Goal: Information Seeking & Learning: Learn about a topic

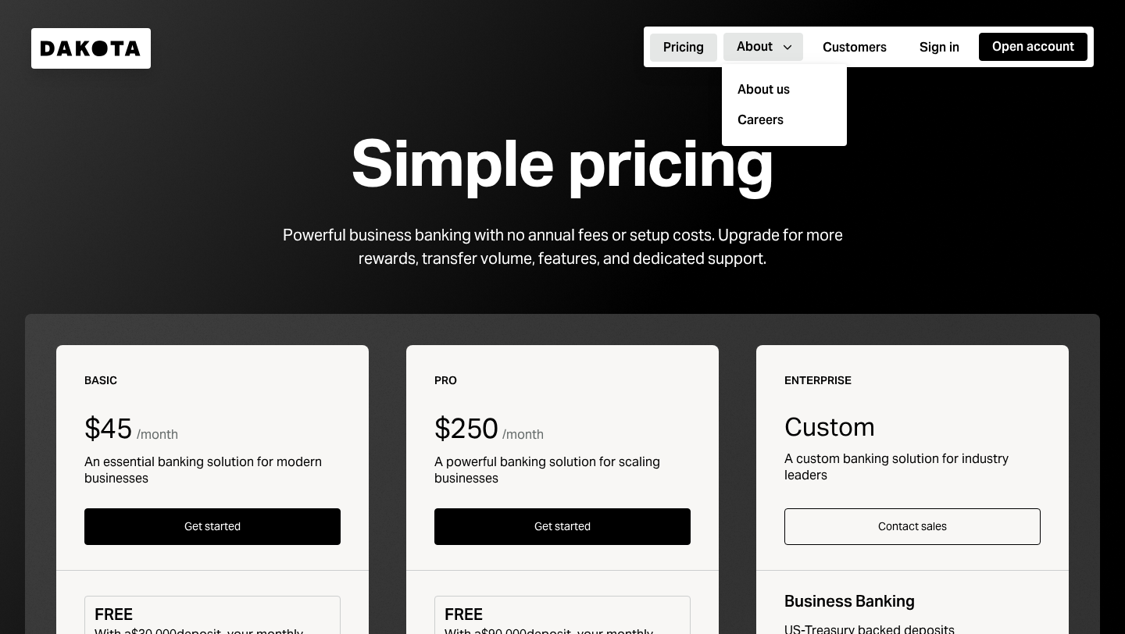
click at [757, 52] on div "About" at bounding box center [754, 46] width 36 height 17
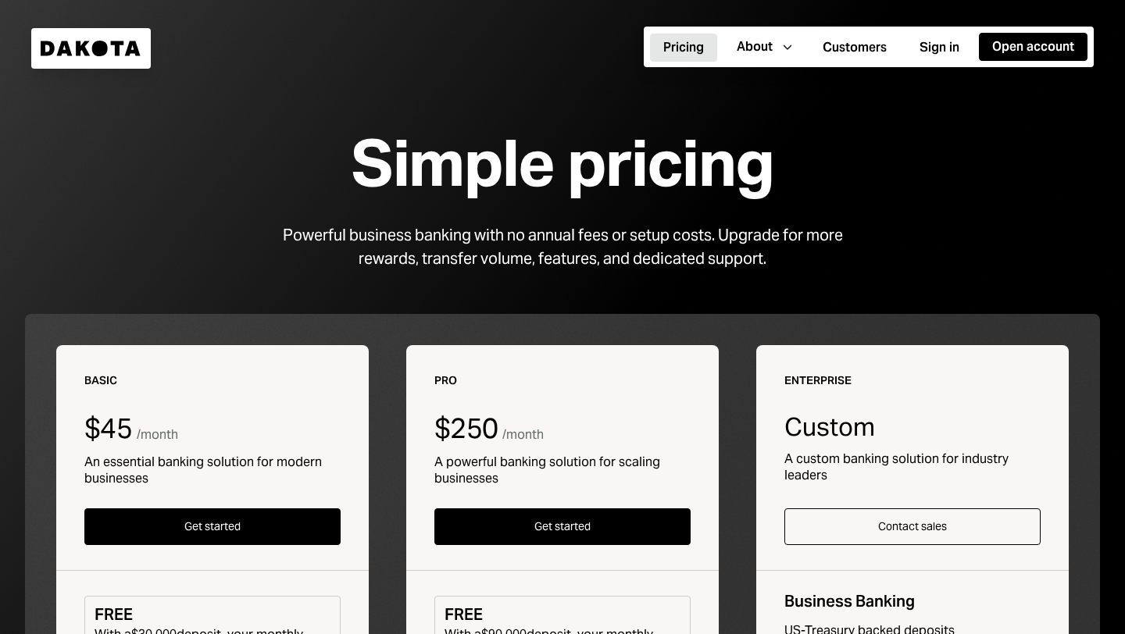
click at [91, 46] on icon "Dakota" at bounding box center [91, 49] width 101 height 16
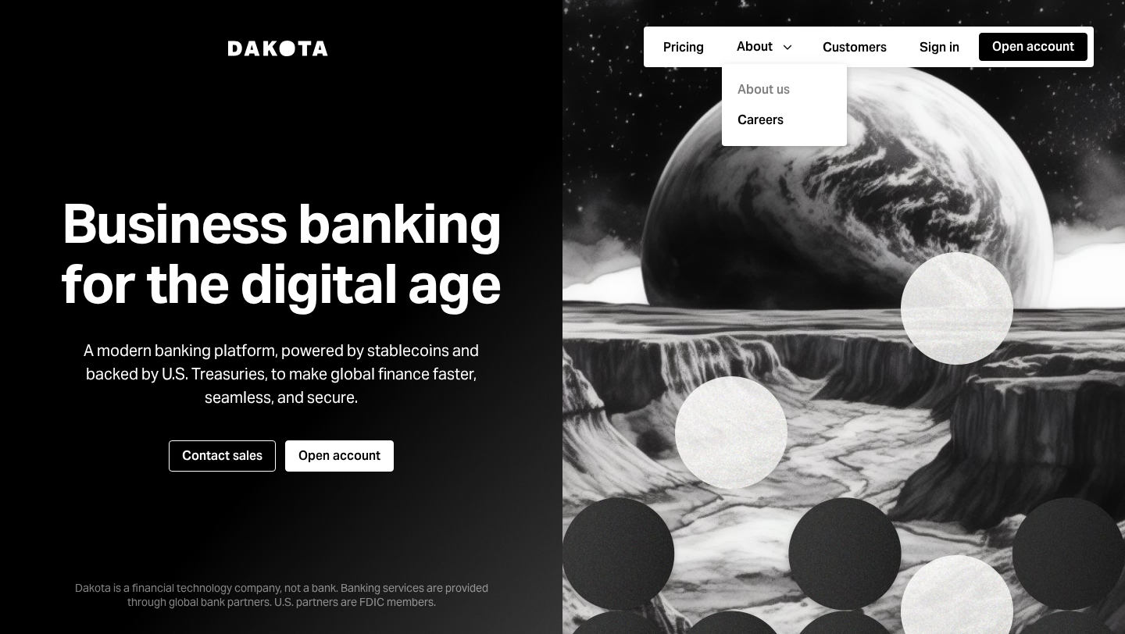
click at [770, 84] on div "About us" at bounding box center [784, 90] width 106 height 30
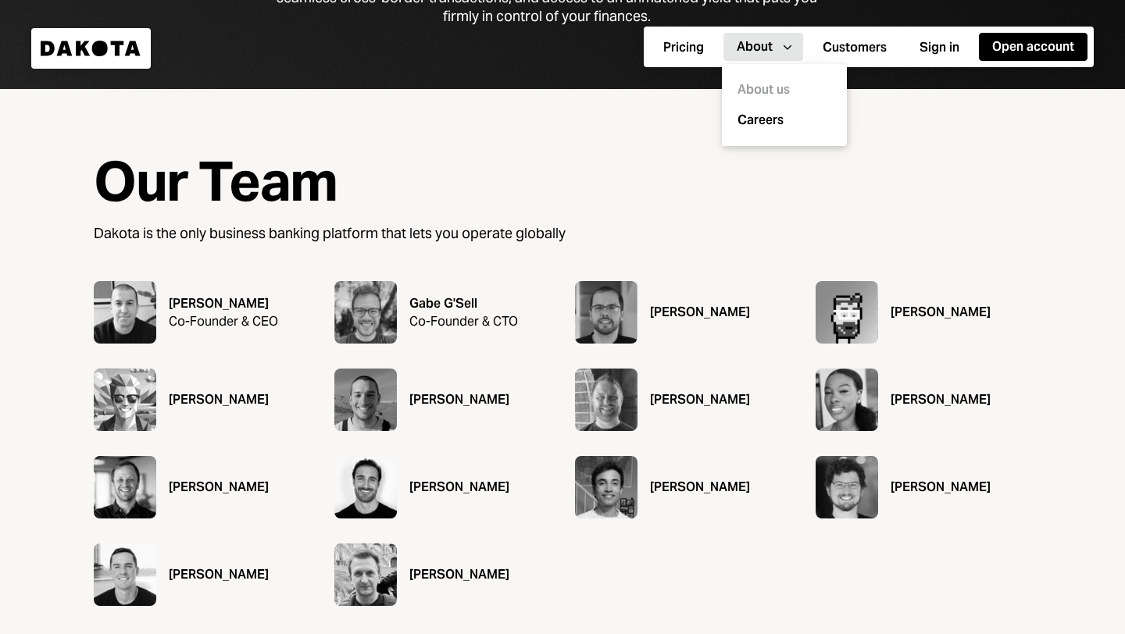
scroll to position [496, 0]
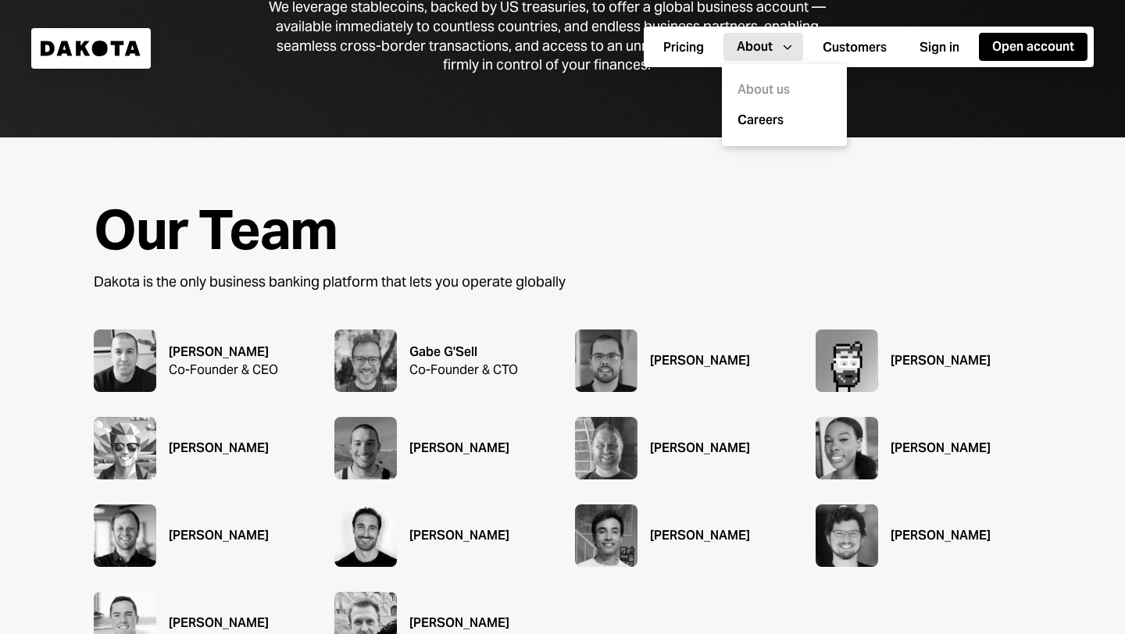
click at [607, 380] on img at bounding box center [606, 361] width 62 height 62
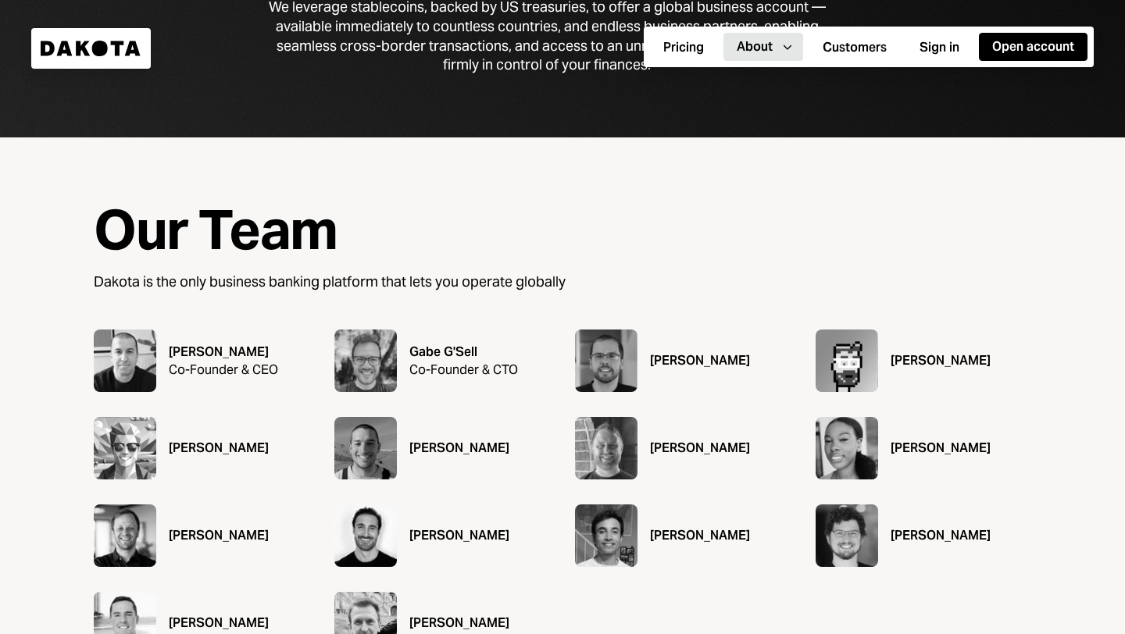
click at [704, 341] on div "Daniel Gonçalves" at bounding box center [683, 361] width 216 height 62
click at [180, 376] on div "Co-Founder & CEO" at bounding box center [223, 370] width 109 height 17
click at [208, 356] on div "Ryan Bozarth" at bounding box center [223, 352] width 109 height 19
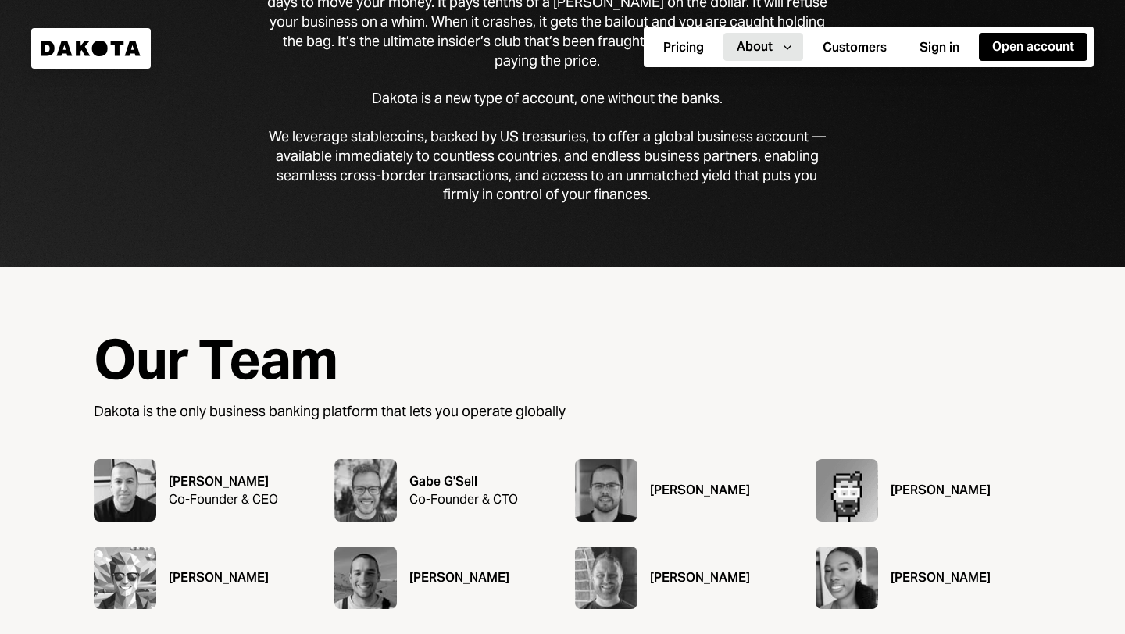
scroll to position [251, 0]
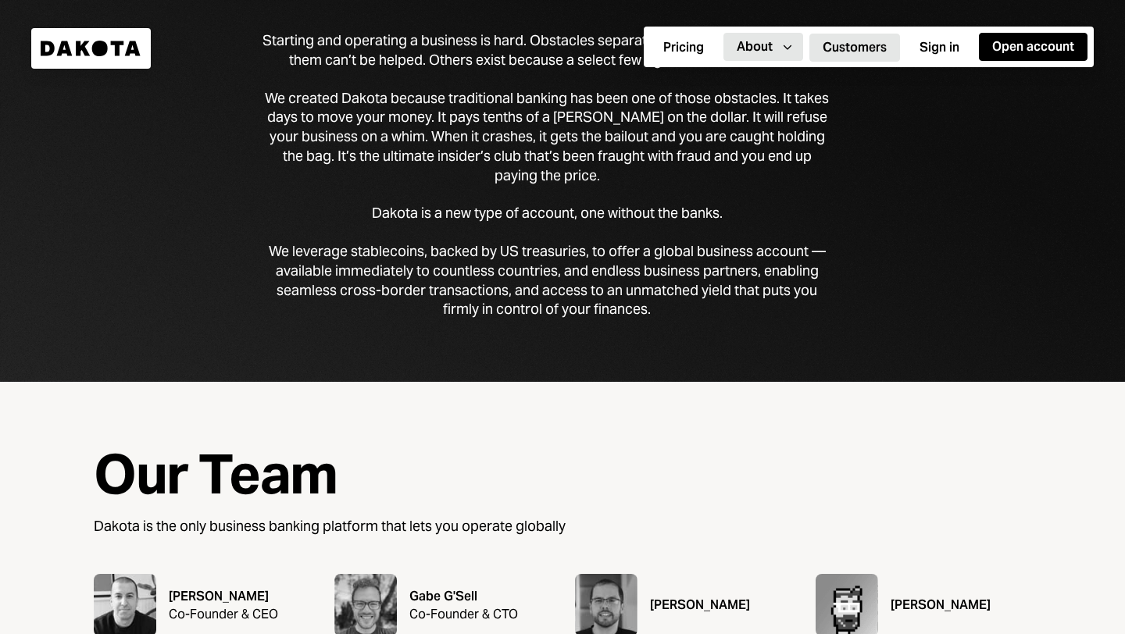
click at [852, 48] on button "Customers" at bounding box center [854, 48] width 91 height 28
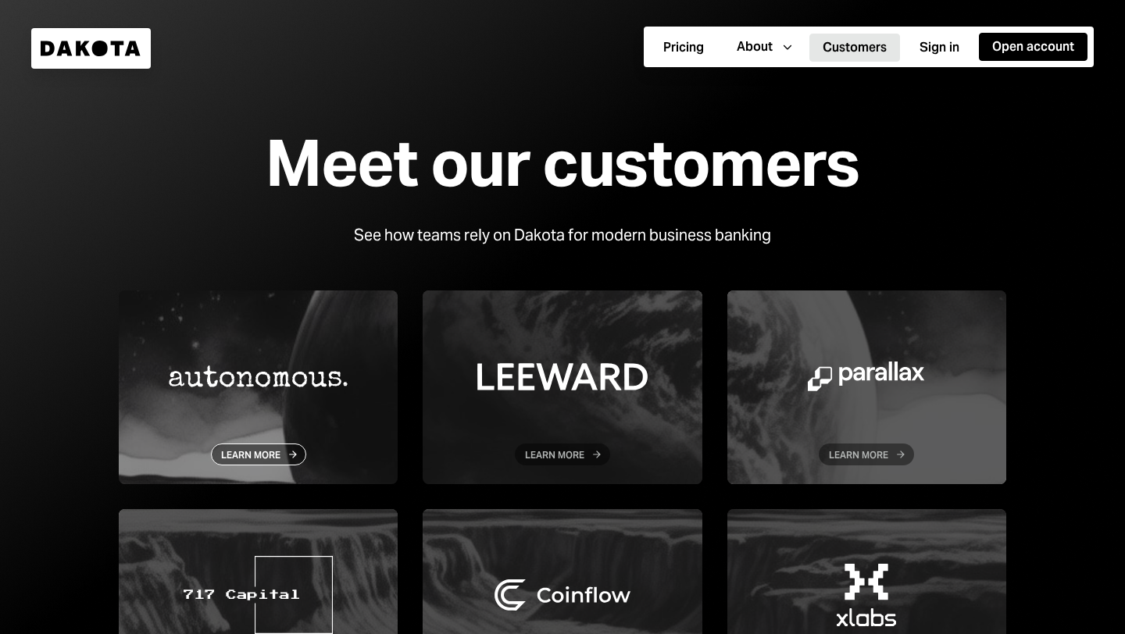
click at [292, 398] on div at bounding box center [258, 388] width 279 height 194
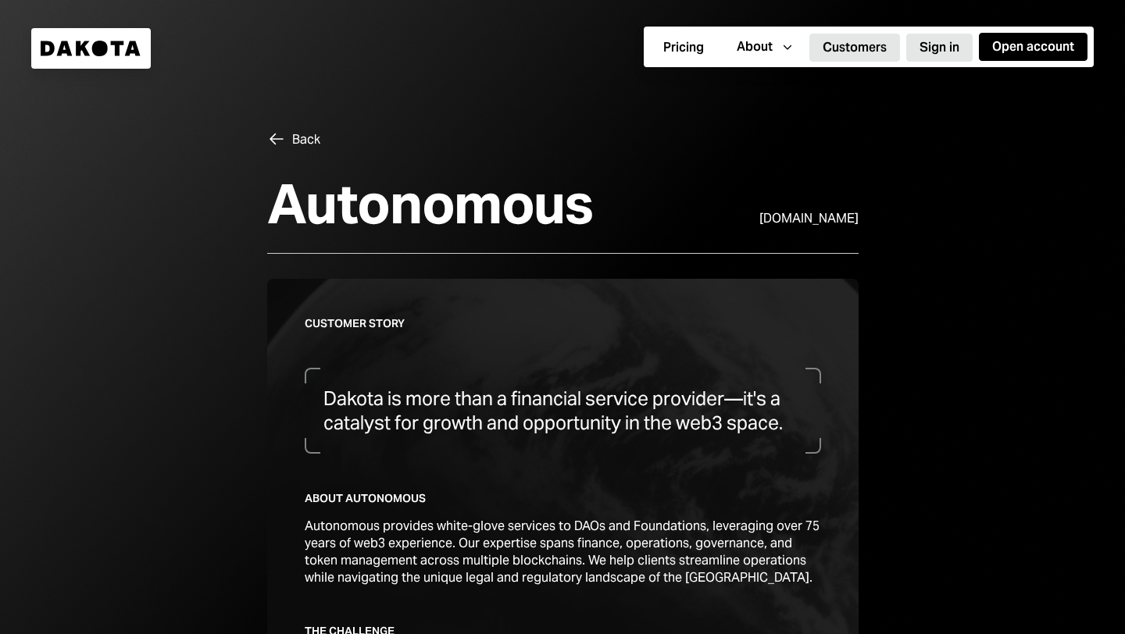
click at [935, 42] on button "Sign in" at bounding box center [939, 48] width 66 height 28
click at [947, 44] on button "Sign in" at bounding box center [939, 48] width 66 height 28
click at [1019, 48] on button "Open account" at bounding box center [1033, 47] width 109 height 28
click at [945, 52] on button "Sign in" at bounding box center [939, 48] width 66 height 28
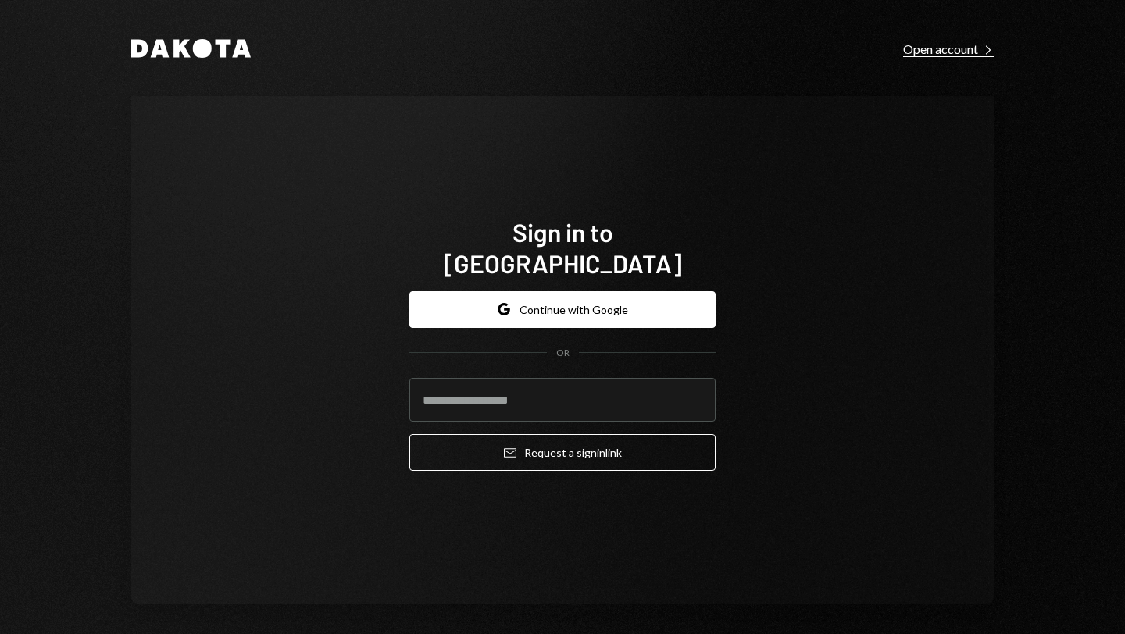
click at [958, 48] on div "Open account Right Caret" at bounding box center [948, 49] width 91 height 16
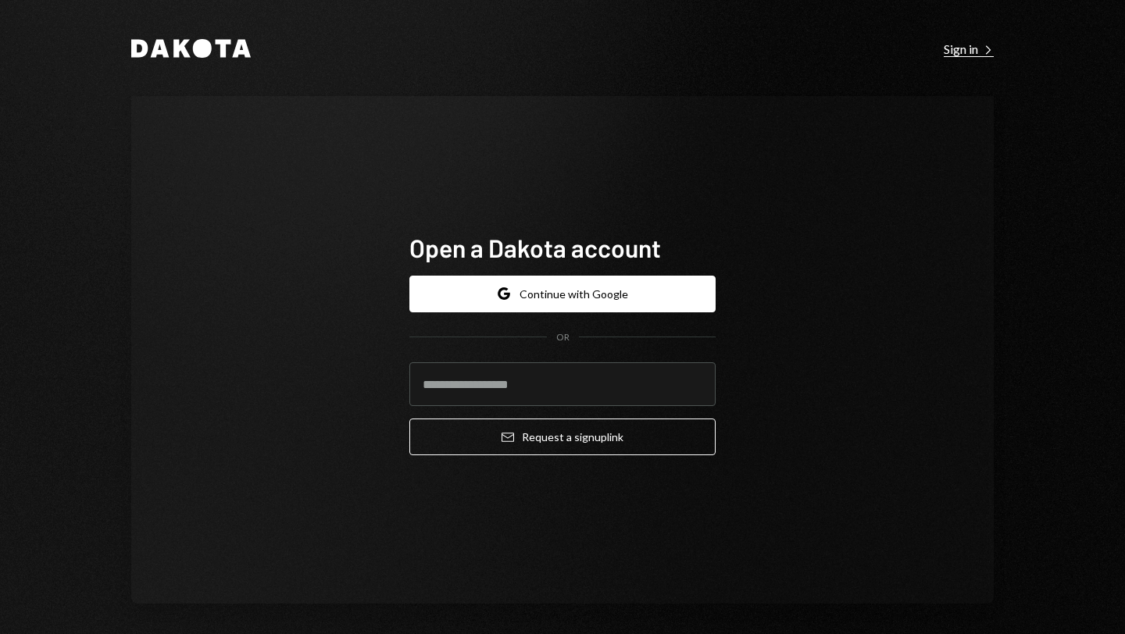
click at [950, 44] on div "Sign in Right Caret" at bounding box center [968, 49] width 50 height 16
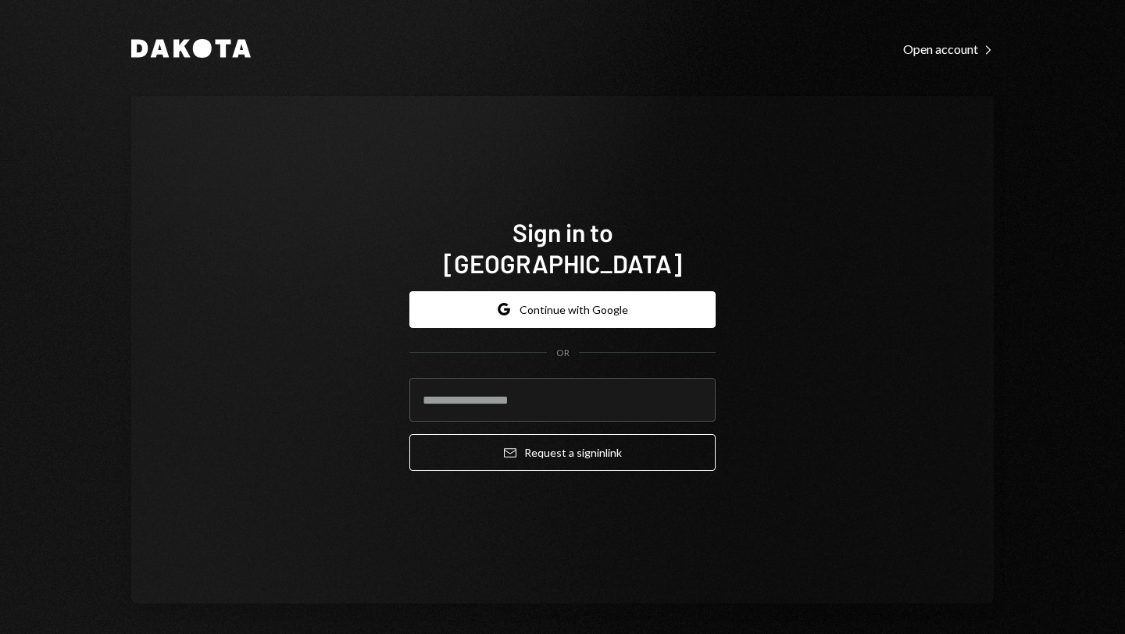
click at [524, 67] on div "Dakota Open account Right Caret Sign in to [GEOGRAPHIC_DATA] Google Continue wi…" at bounding box center [562, 320] width 937 height 641
click at [201, 54] on icon at bounding box center [202, 48] width 19 height 19
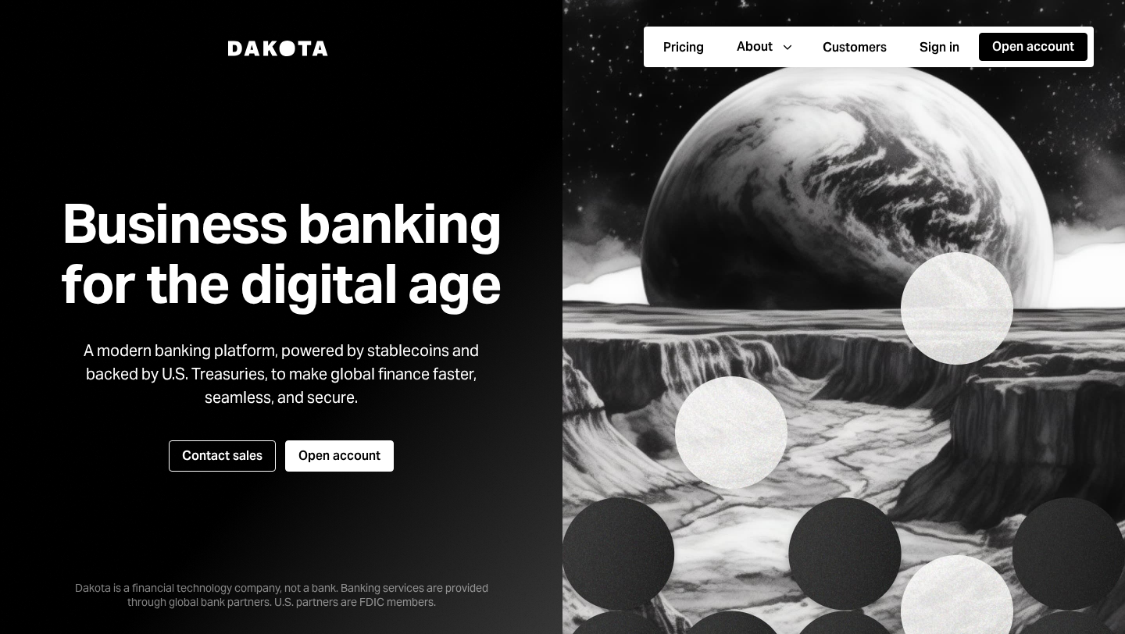
click at [500, 109] on div "Business banking for the digital age A modern banking platform, powered by stab…" at bounding box center [280, 317] width 515 height 497
click at [552, 348] on div at bounding box center [281, 317] width 562 height 634
click at [545, 319] on div at bounding box center [281, 317] width 562 height 634
click at [538, 312] on div "Business banking for the digital age A modern banking platform, powered by stab…" at bounding box center [280, 317] width 515 height 497
click at [551, 336] on div at bounding box center [281, 317] width 562 height 634
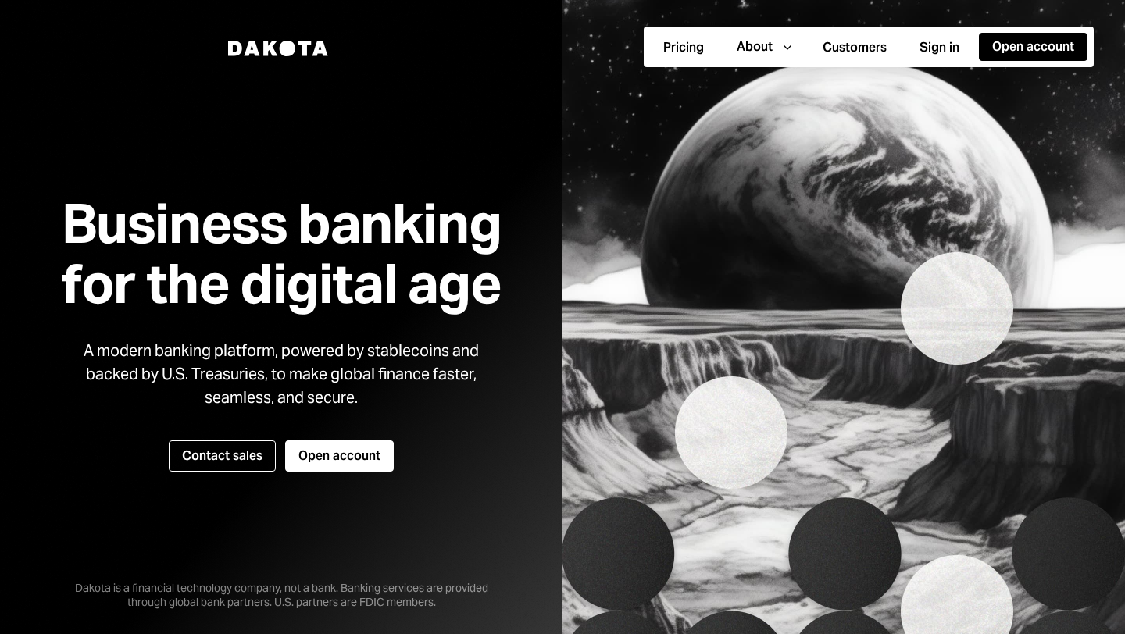
click at [540, 332] on div at bounding box center [281, 317] width 562 height 634
click at [530, 337] on div "Business banking for the digital age A modern banking platform, powered by stab…" at bounding box center [280, 317] width 515 height 497
click at [499, 83] on div "Business banking for the digital age A modern banking platform, powered by stab…" at bounding box center [280, 317] width 515 height 497
click at [522, 109] on div "Business banking for the digital age A modern banking platform, powered by stab…" at bounding box center [280, 317] width 515 height 497
click at [551, 312] on div at bounding box center [281, 317] width 562 height 634
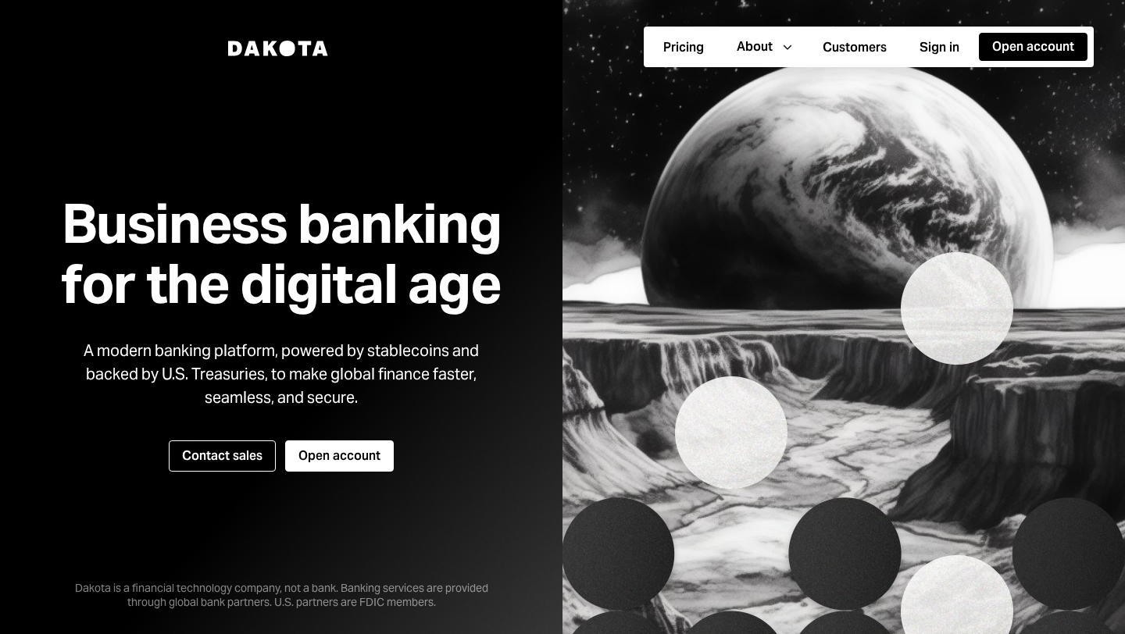
click at [601, 269] on img at bounding box center [843, 317] width 562 height 634
click at [590, 256] on img at bounding box center [843, 317] width 562 height 634
click at [583, 152] on img at bounding box center [843, 317] width 562 height 634
click at [473, 157] on div "Business banking for the digital age A modern banking platform, powered by stab…" at bounding box center [280, 317] width 515 height 497
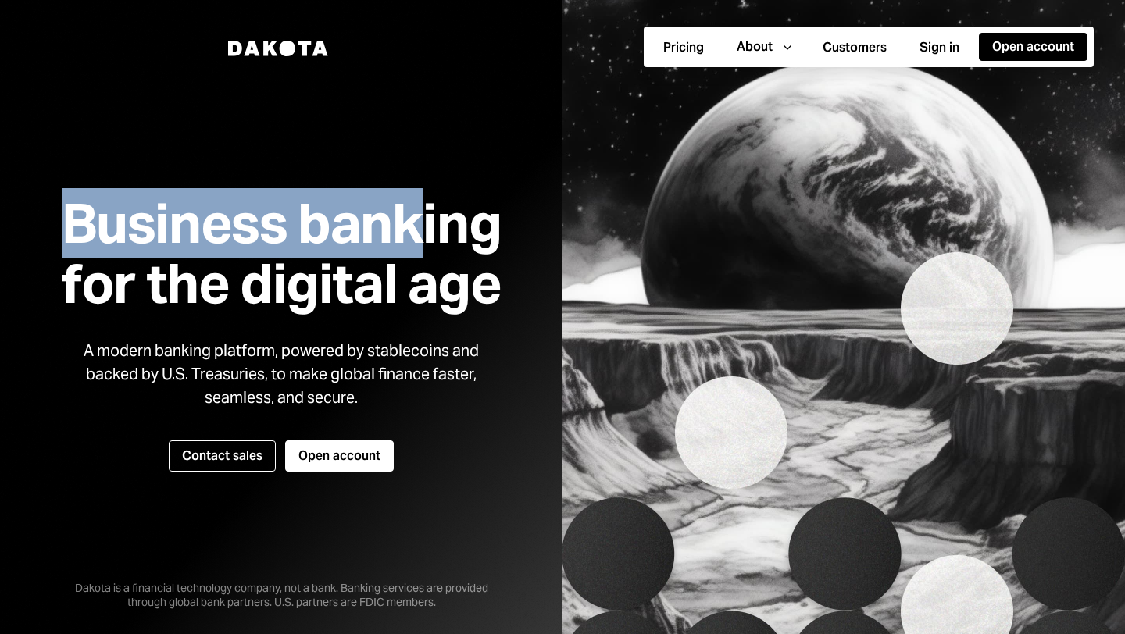
drag, startPoint x: 78, startPoint y: 223, endPoint x: 418, endPoint y: 237, distance: 340.0
click at [418, 237] on h1 "Business banking for the digital age" at bounding box center [281, 254] width 478 height 120
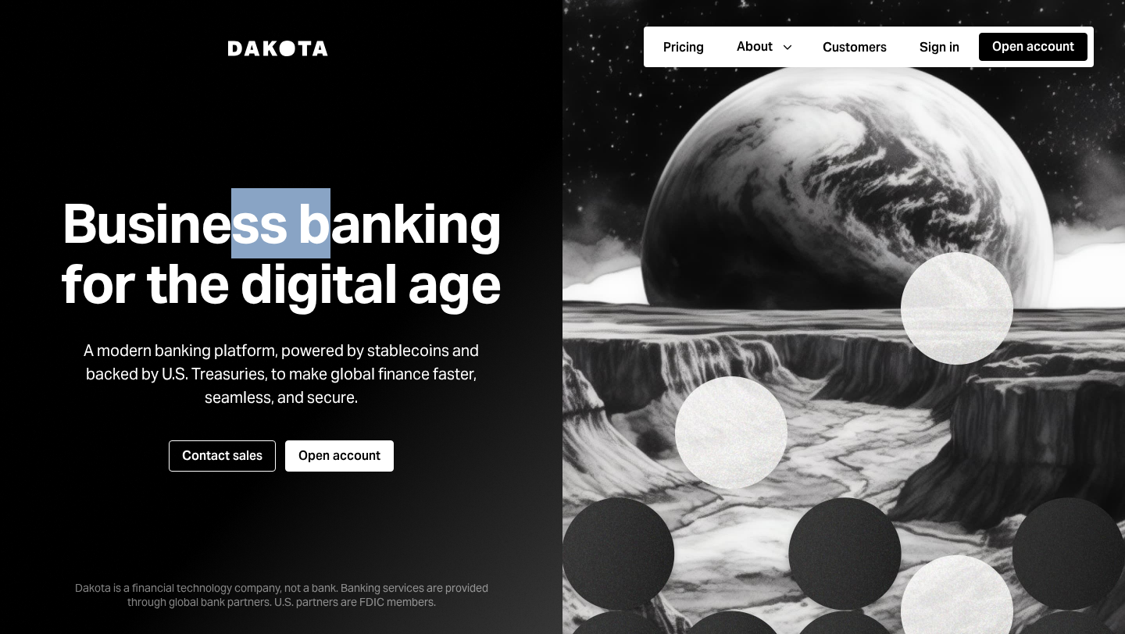
drag, startPoint x: 216, startPoint y: 226, endPoint x: 326, endPoint y: 226, distance: 110.1
click at [326, 226] on h1 "Business banking for the digital age" at bounding box center [281, 254] width 478 height 120
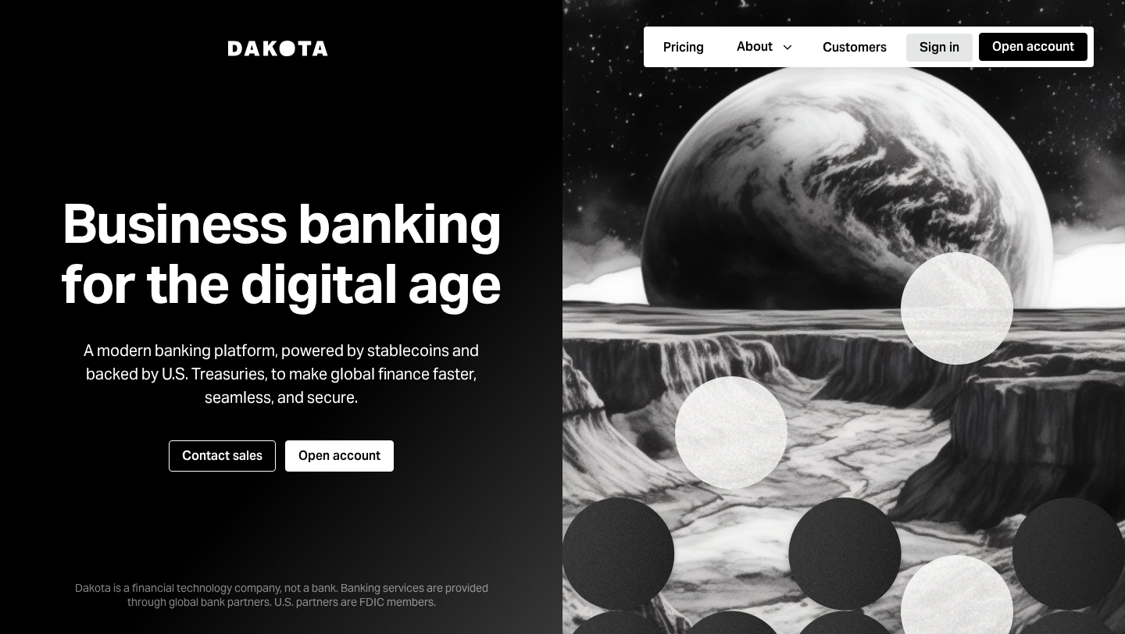
click at [918, 40] on button "Sign in" at bounding box center [939, 48] width 66 height 28
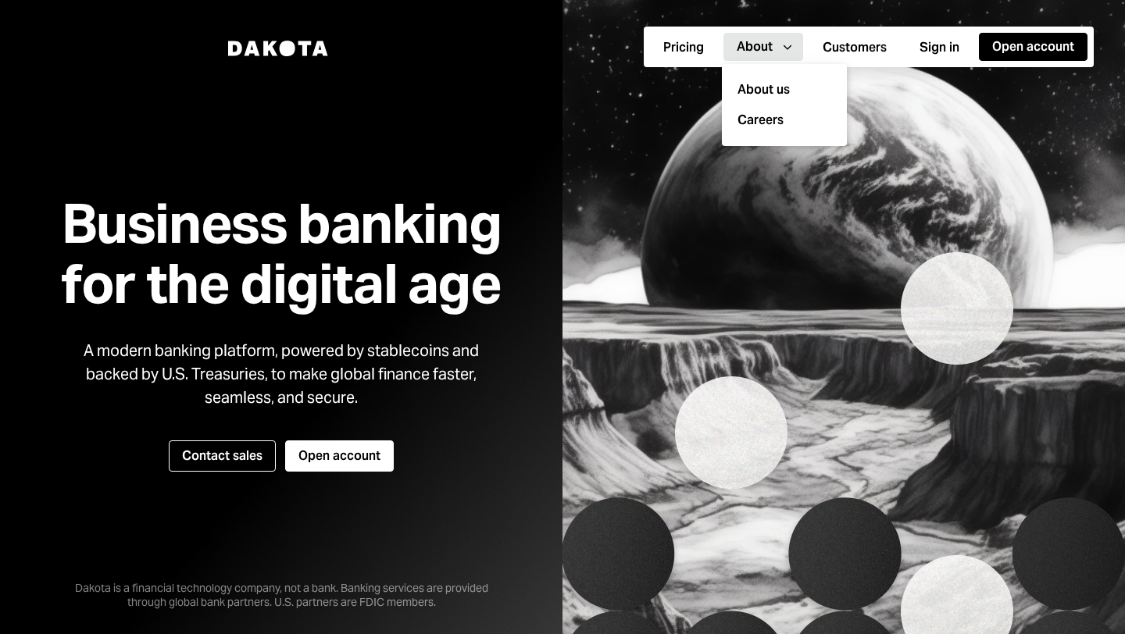
click at [787, 48] on icon "Caret Down" at bounding box center [787, 46] width 17 height 17
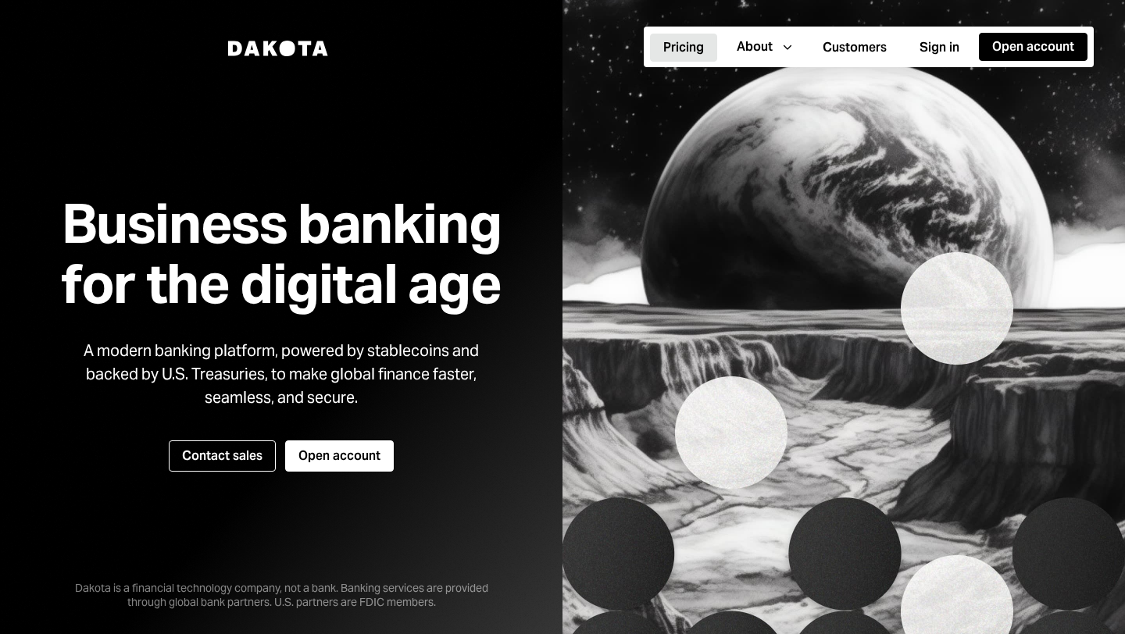
click at [676, 44] on button "Pricing" at bounding box center [683, 48] width 67 height 28
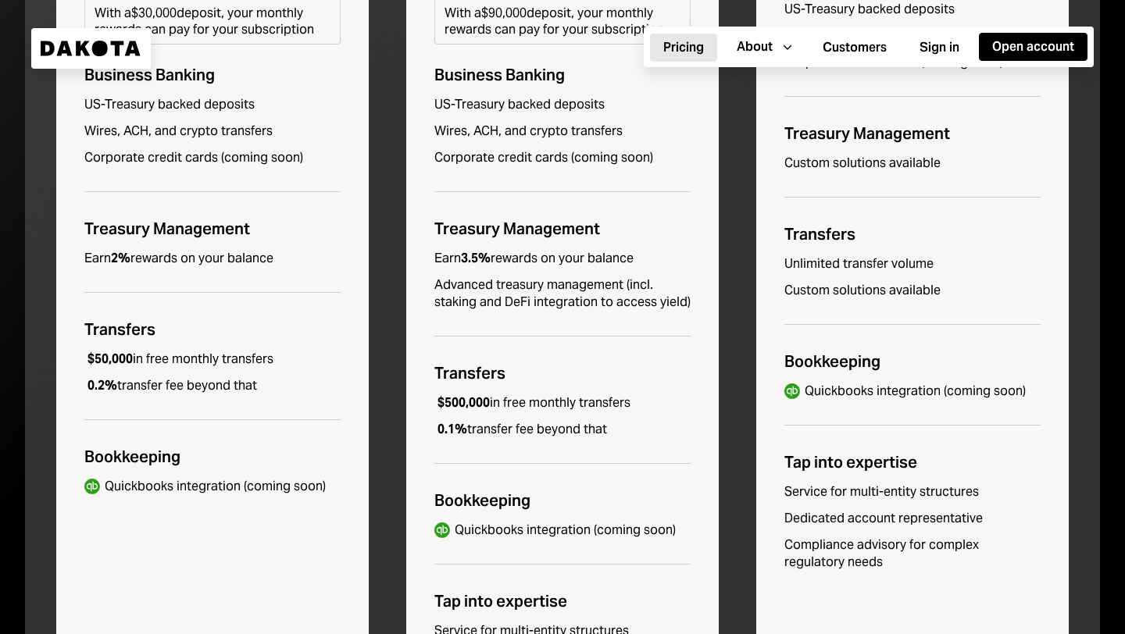
scroll to position [209, 0]
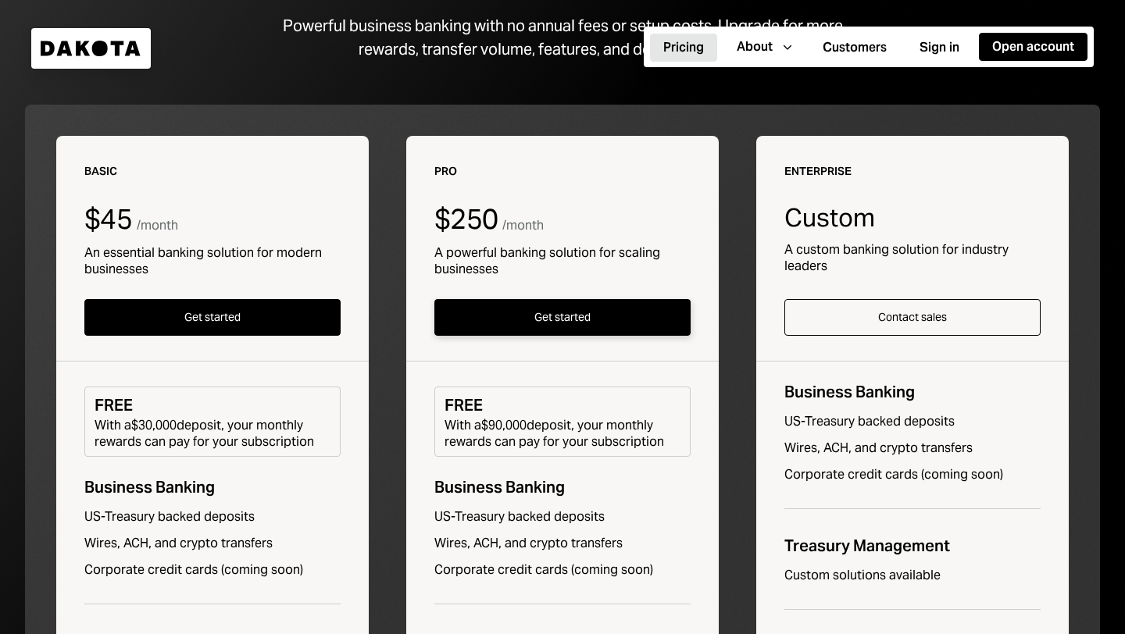
click at [571, 310] on button "Get started" at bounding box center [562, 317] width 256 height 37
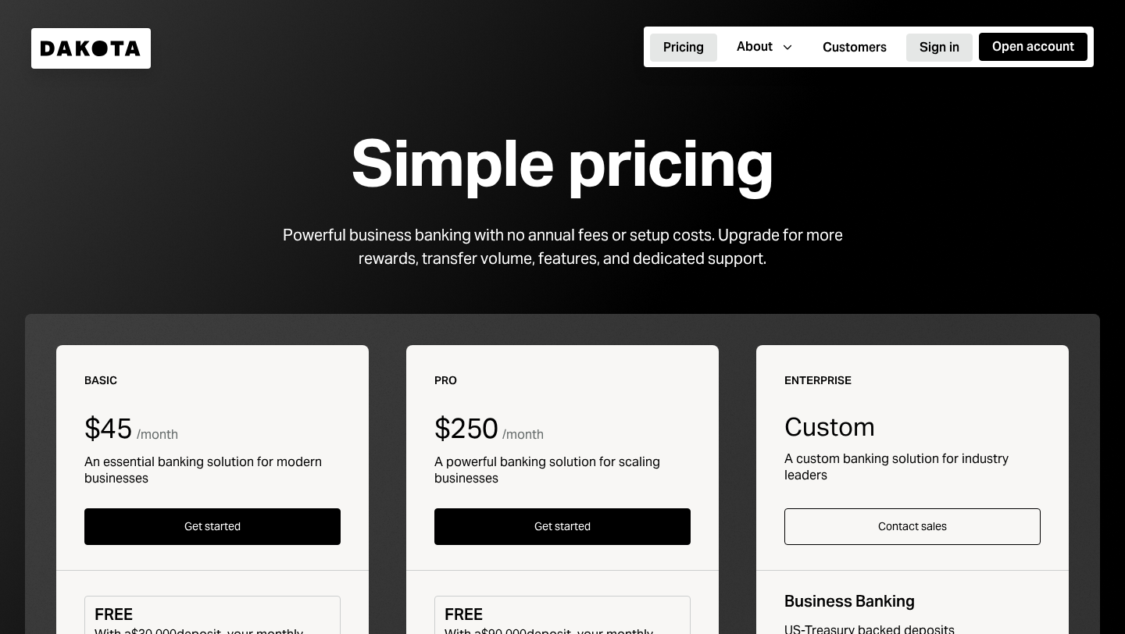
click at [940, 40] on button "Sign in" at bounding box center [939, 48] width 66 height 28
